Goal: Task Accomplishment & Management: Complete application form

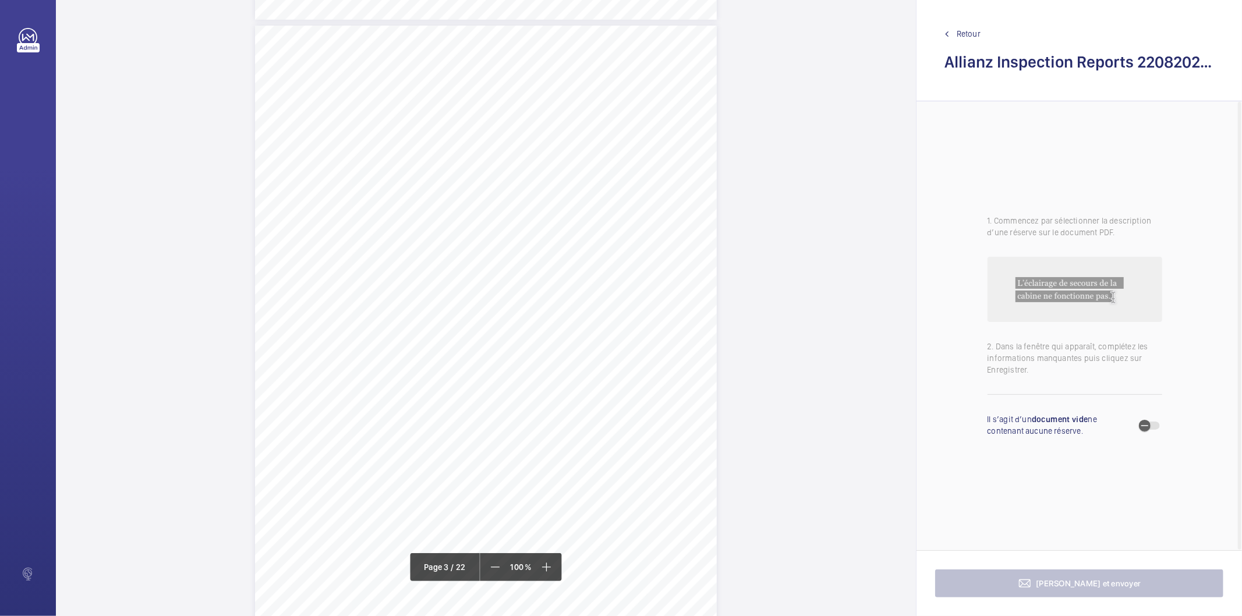
scroll to position [1294, 0]
click at [678, 166] on div "Lift Report Lifting Operations & Lifting Equipment Regulation 1998 Provision & …" at bounding box center [486, 369] width 462 height 653
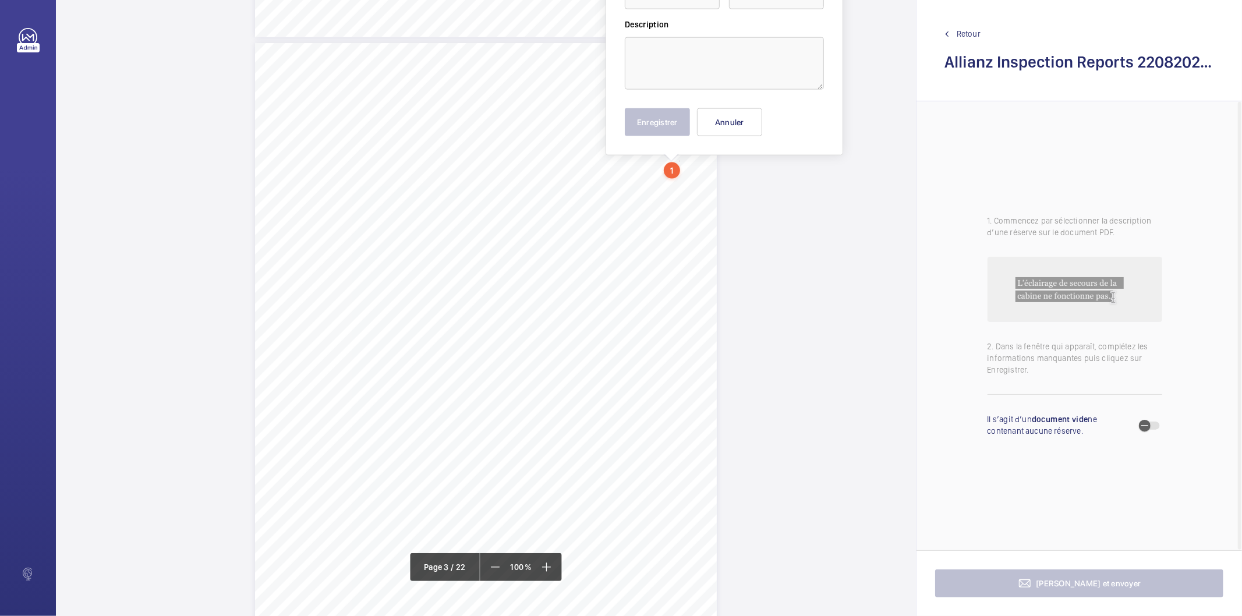
scroll to position [1165, 0]
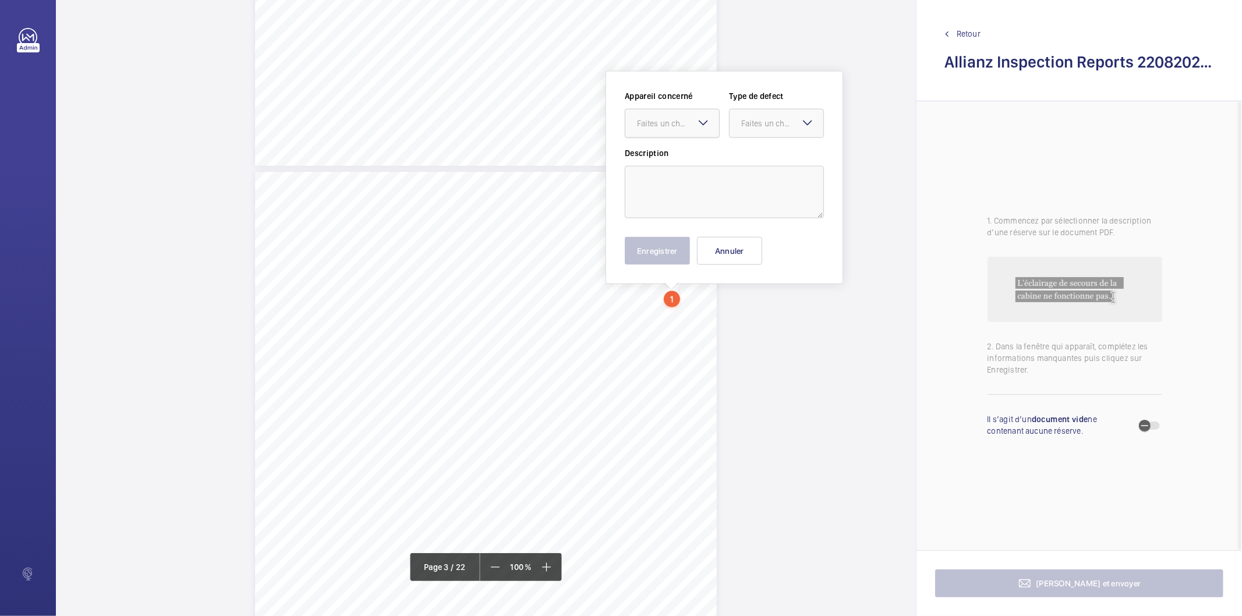
click at [694, 125] on div "Faites un choix" at bounding box center [678, 124] width 82 height 12
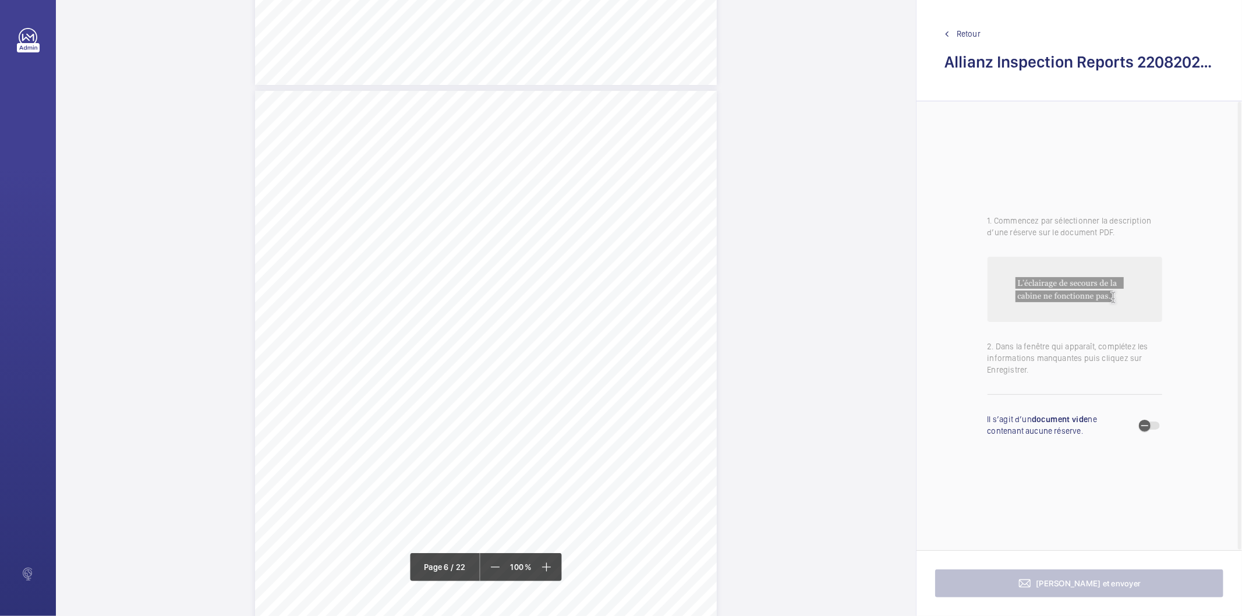
scroll to position [3169, 0]
drag, startPoint x: 485, startPoint y: 333, endPoint x: 553, endPoint y: 344, distance: 68.9
click at [553, 344] on div "Lift Report Lifting Operations & Lifting Equipment Regulation 1998 Provision & …" at bounding box center [486, 472] width 462 height 653
click at [543, 336] on span "Three out of six rear anchor lock nuts insecure, diverter side." at bounding box center [588, 334] width 205 height 8
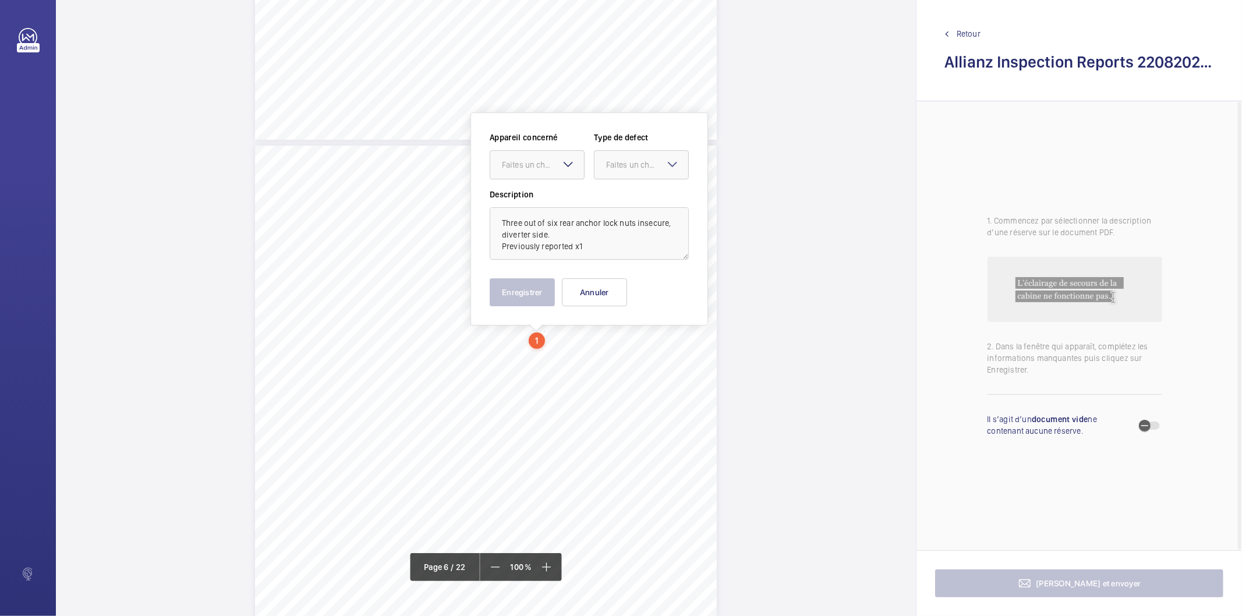
scroll to position [3210, 0]
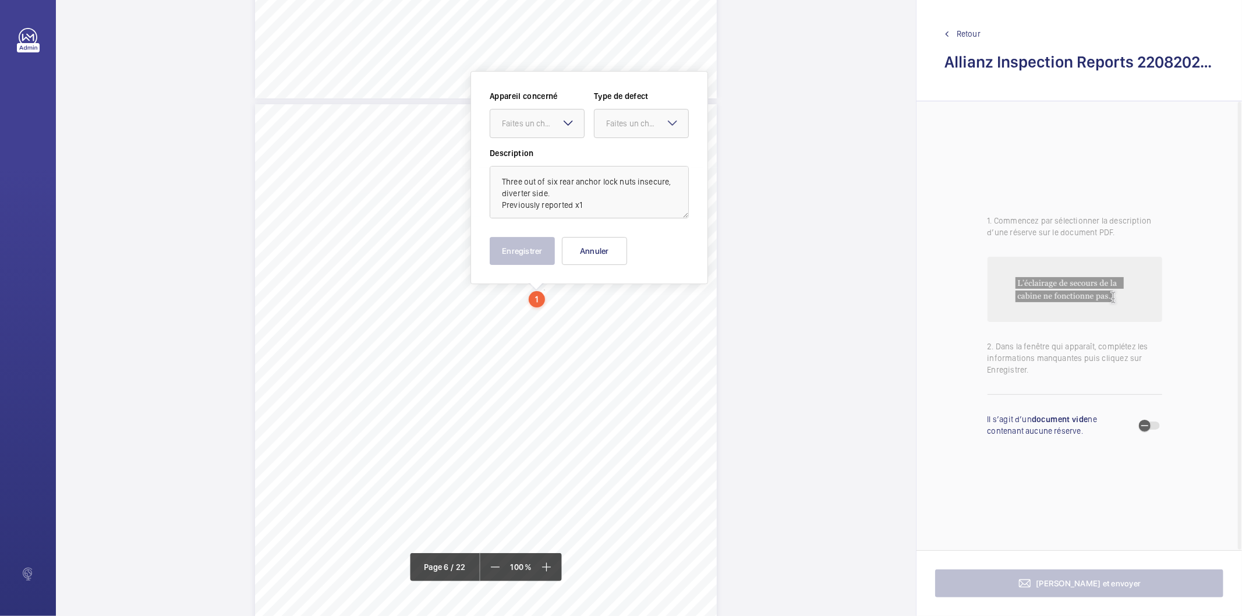
click at [546, 107] on wm-front-input-dropdown "Appareil concerné Faites un choix" at bounding box center [537, 114] width 95 height 48
click at [539, 128] on div "Faites un choix" at bounding box center [543, 124] width 82 height 12
click at [537, 159] on span "E45997018821" at bounding box center [537, 159] width 70 height 12
click at [662, 123] on div "Faites un choix" at bounding box center [647, 124] width 82 height 12
drag, startPoint x: 632, startPoint y: 149, endPoint x: 625, endPoint y: 161, distance: 14.1
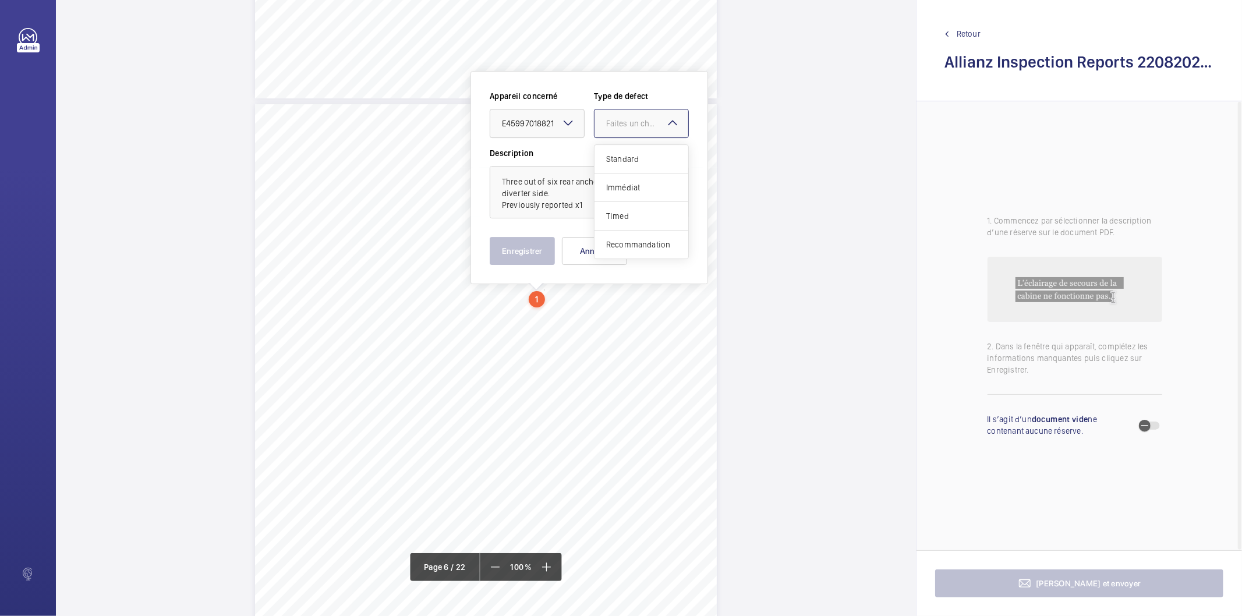
click at [629, 150] on div "Standard" at bounding box center [642, 159] width 94 height 29
click at [544, 251] on button "Enregistrer" at bounding box center [522, 251] width 65 height 28
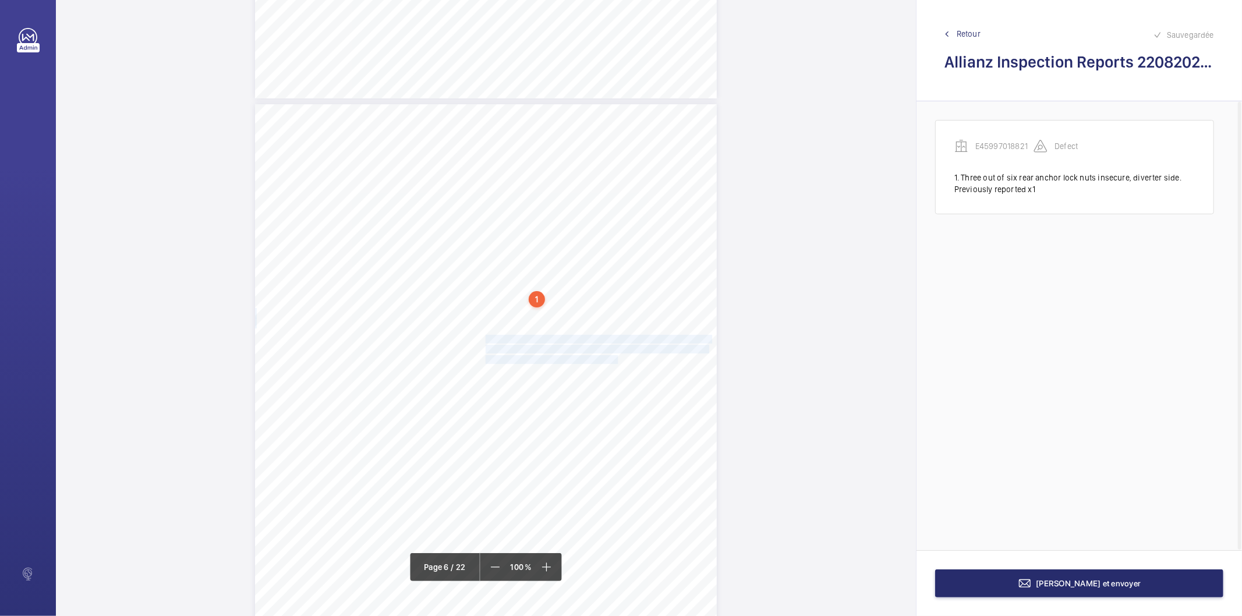
drag, startPoint x: 484, startPoint y: 340, endPoint x: 604, endPoint y: 358, distance: 122.0
click at [604, 358] on div "Lift Report Lifting Operations & Lifting Equipment Regulation 1998 Provision & …" at bounding box center [486, 430] width 462 height 653
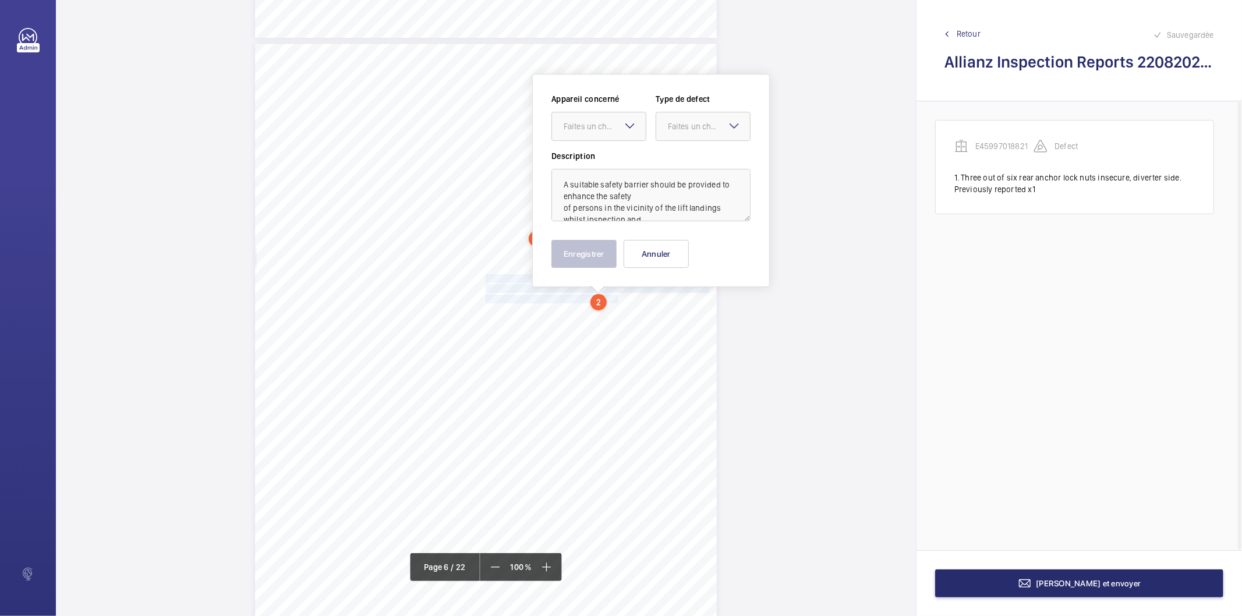
scroll to position [3274, 0]
click at [577, 128] on div "Faites un choix" at bounding box center [605, 124] width 82 height 12
drag, startPoint x: 572, startPoint y: 158, endPoint x: 707, endPoint y: 136, distance: 136.8
click at [572, 158] on span "E45997018821" at bounding box center [599, 159] width 70 height 12
click at [710, 128] on div "Faites un choix" at bounding box center [709, 124] width 82 height 12
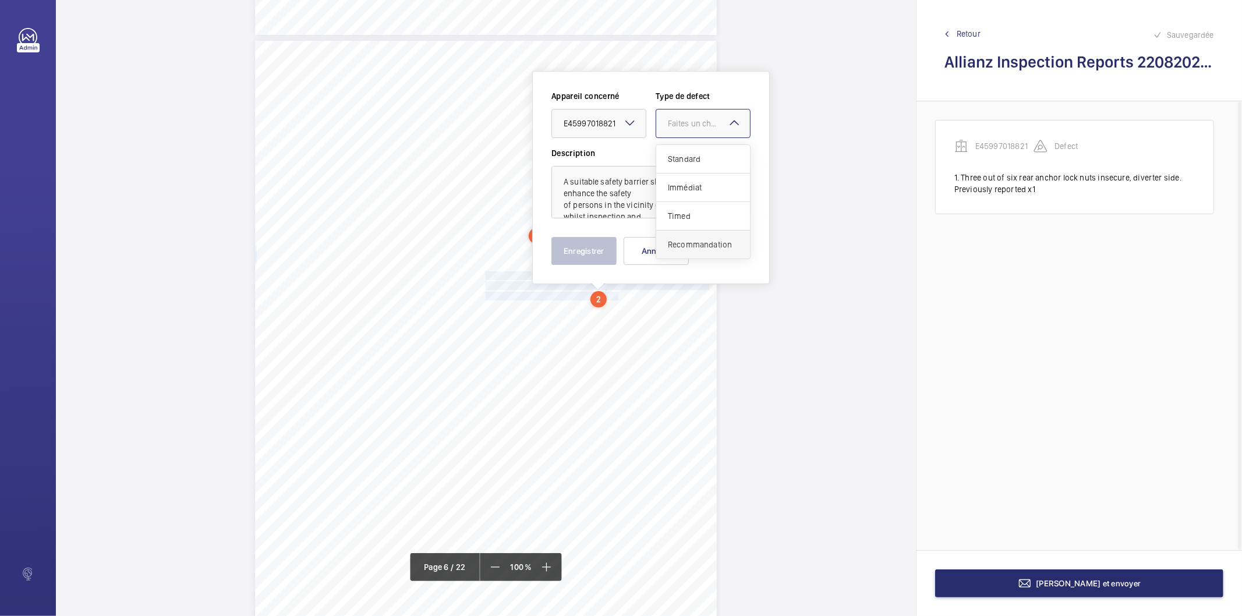
click at [680, 250] on span "Recommandation" at bounding box center [703, 245] width 70 height 12
click at [599, 252] on button "Enregistrer" at bounding box center [583, 251] width 65 height 28
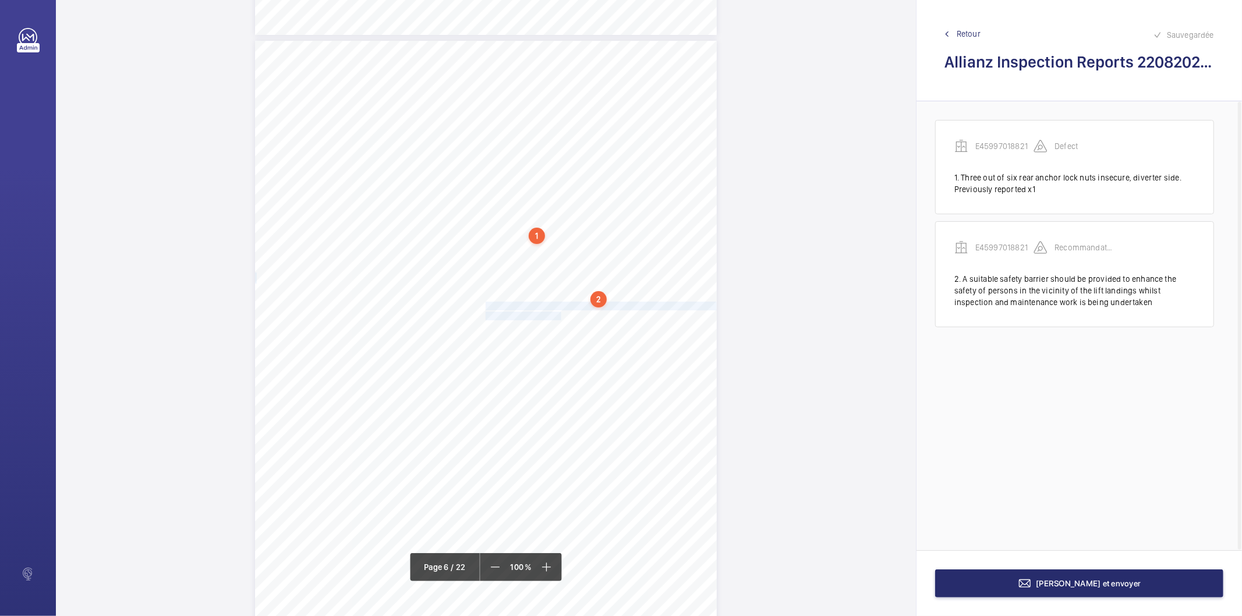
drag, startPoint x: 485, startPoint y: 305, endPoint x: 554, endPoint y: 316, distance: 70.2
click at [554, 316] on div "Lift Report Lifting Operations & Lifting Equipment Regulation 1998 Provision & …" at bounding box center [486, 367] width 462 height 653
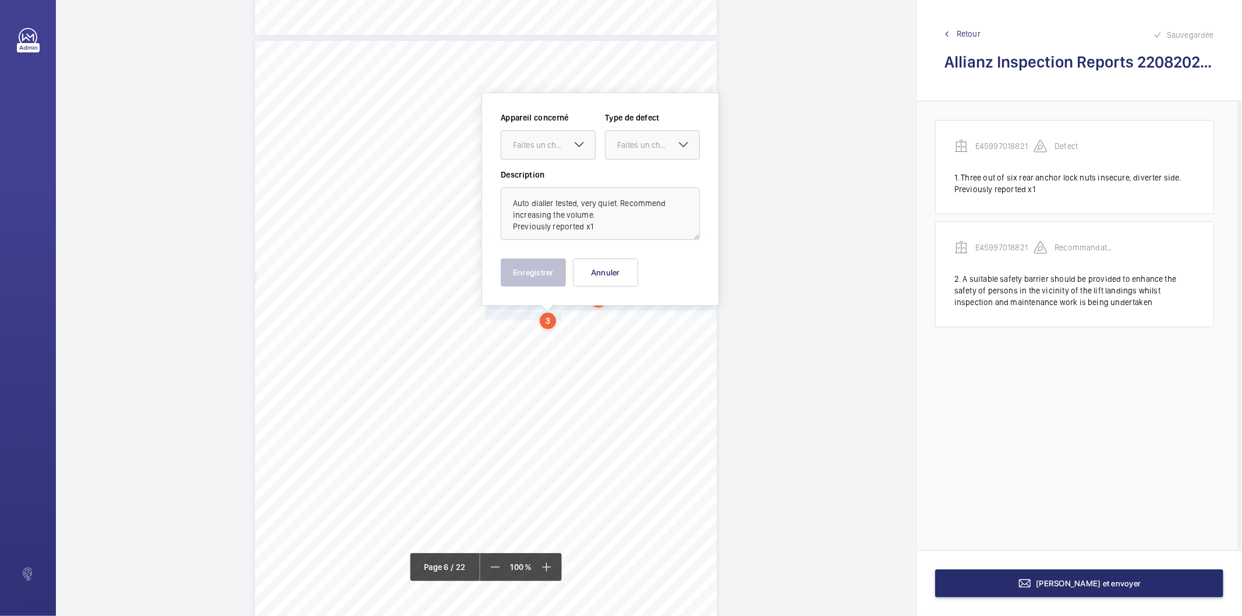
scroll to position [3295, 0]
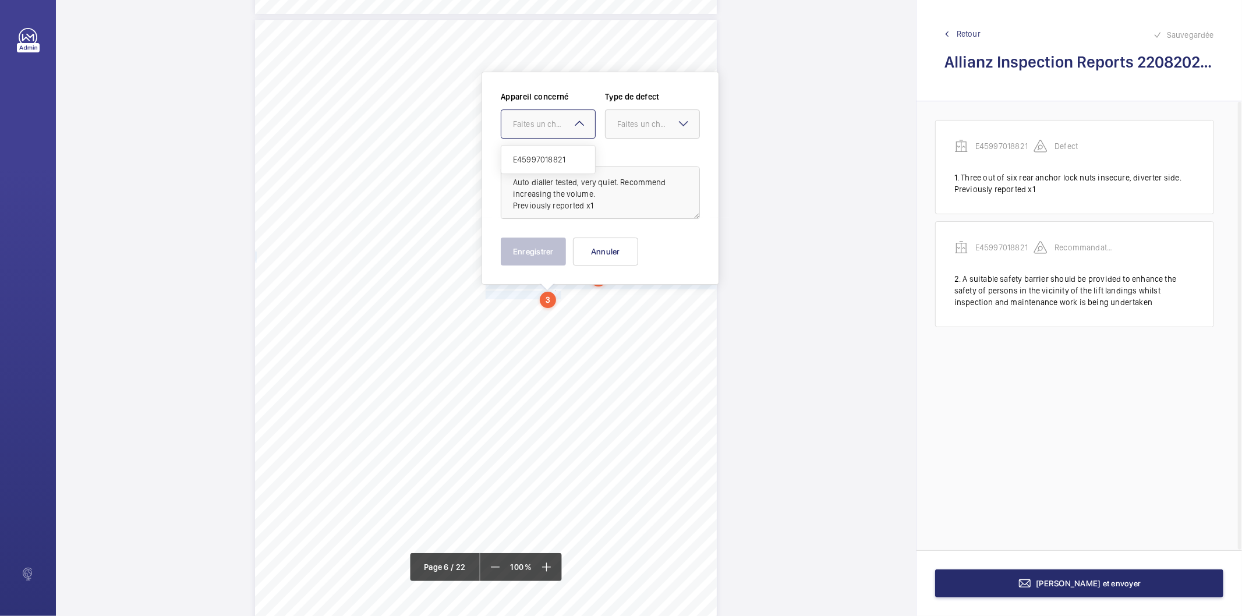
click at [532, 116] on div at bounding box center [548, 124] width 94 height 28
click at [538, 160] on span "E45997018821" at bounding box center [548, 160] width 70 height 12
click at [649, 121] on div "Faites un choix" at bounding box center [658, 124] width 82 height 12
click at [655, 245] on span "Recommandation" at bounding box center [652, 245] width 70 height 12
click at [548, 249] on button "Enregistrer" at bounding box center [533, 252] width 65 height 28
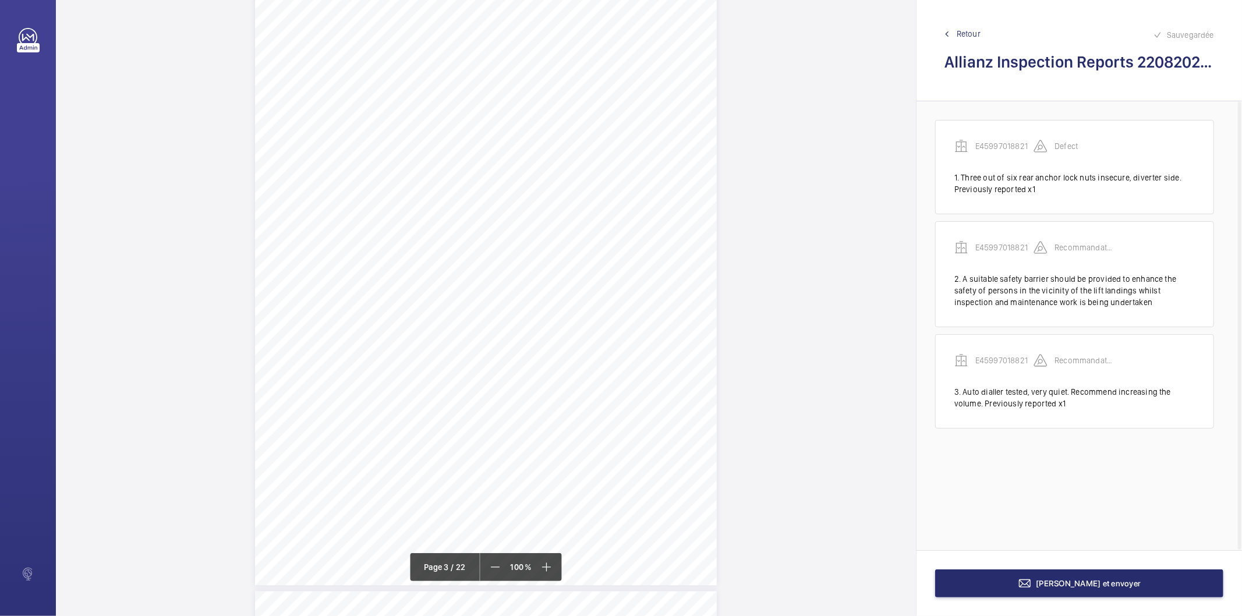
scroll to position [1354, 0]
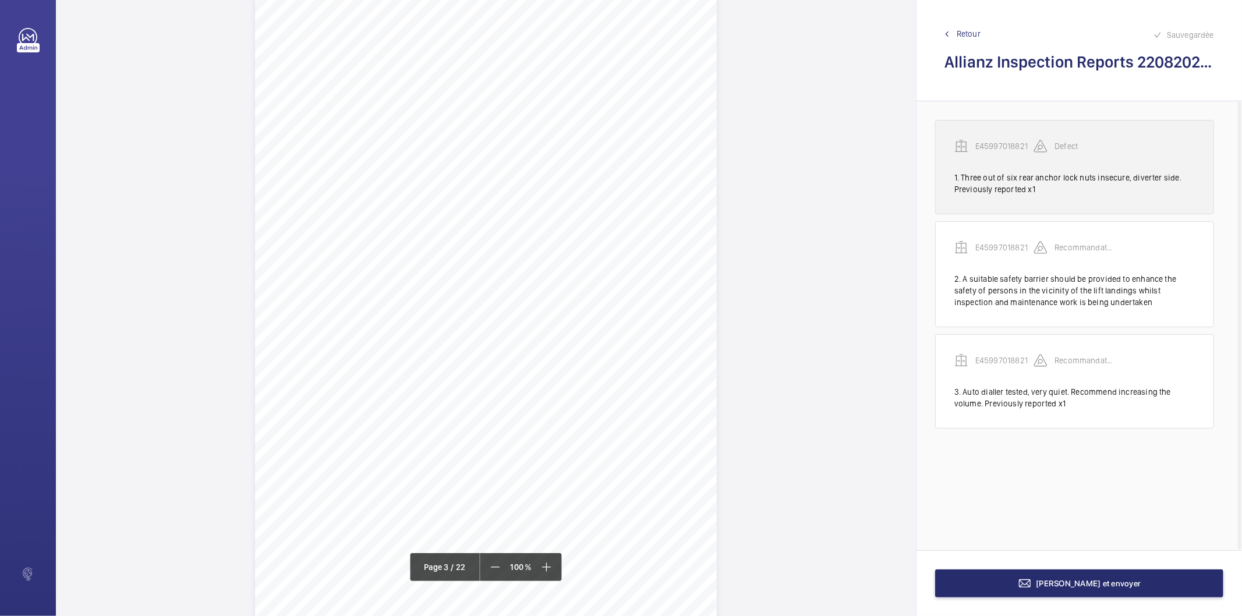
click at [985, 147] on p "E45997018821" at bounding box center [1004, 146] width 58 height 12
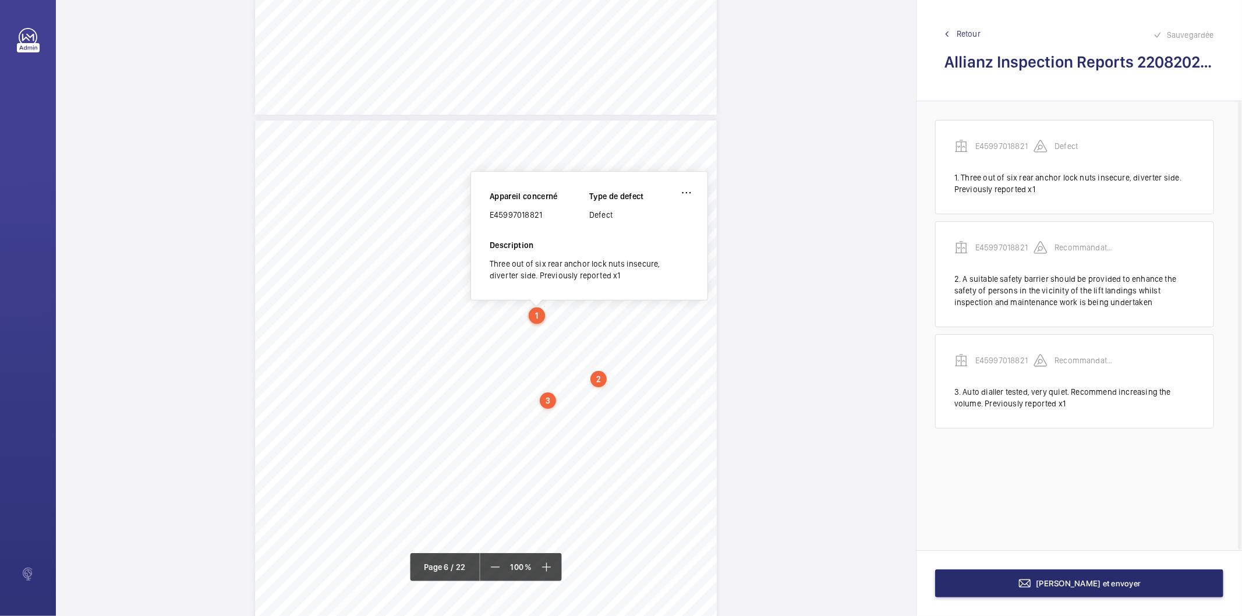
scroll to position [3201, 0]
click at [531, 210] on div "E45997018821" at bounding box center [540, 208] width 100 height 12
copy div "E45997018821"
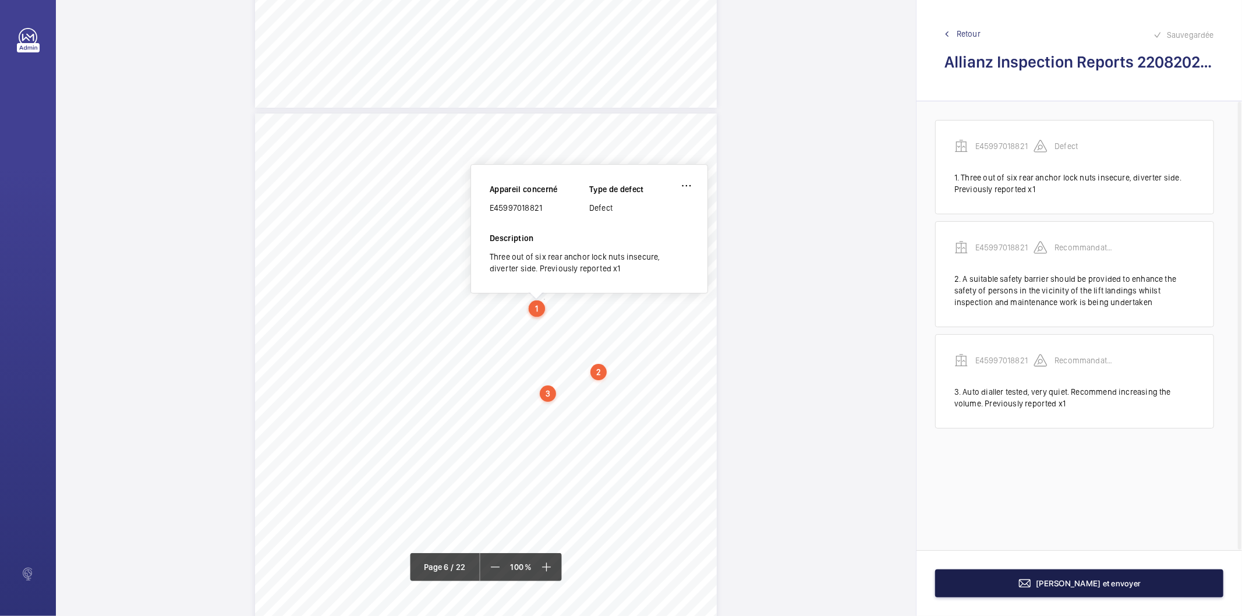
click at [988, 575] on button "[PERSON_NAME] et envoyer" at bounding box center [1079, 584] width 288 height 28
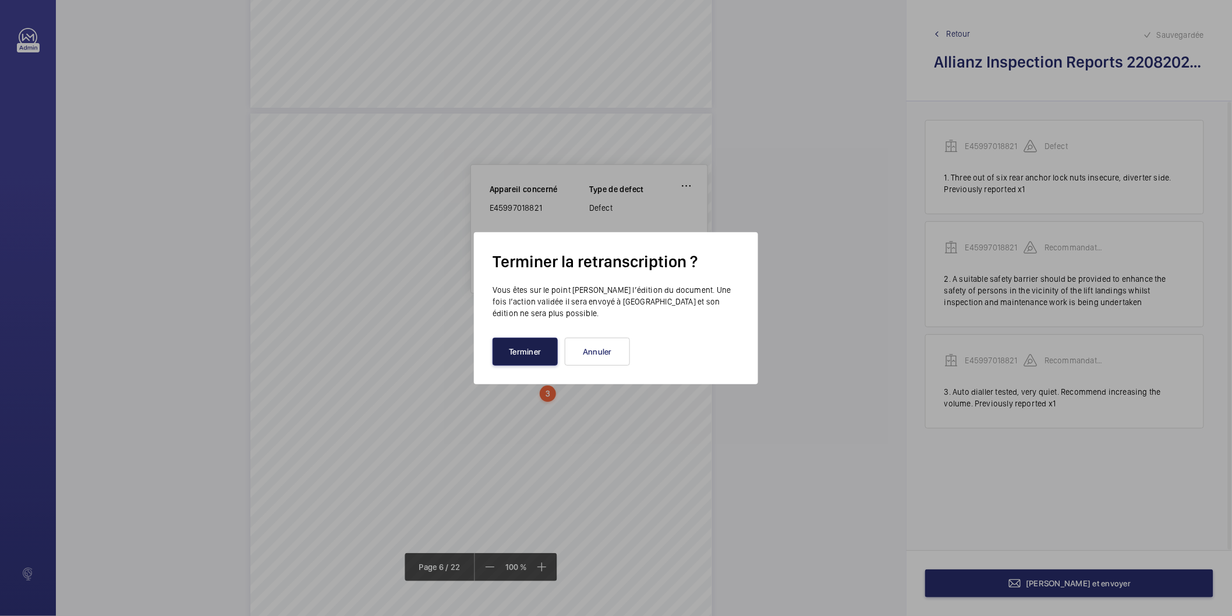
click at [543, 358] on button "Terminer" at bounding box center [525, 352] width 65 height 28
